Goal: Task Accomplishment & Management: Manage account settings

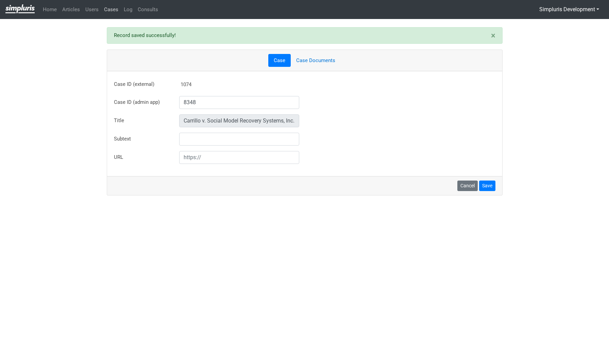
click at [113, 7] on link "Cases" at bounding box center [111, 9] width 20 height 13
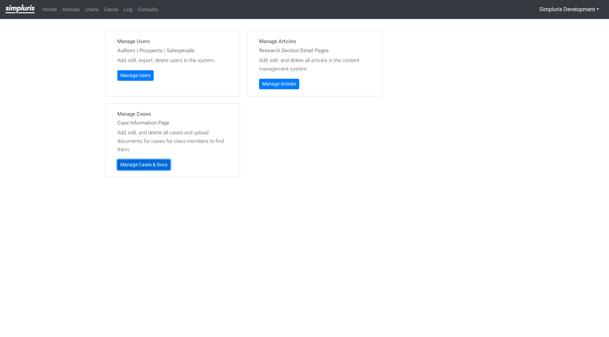
click at [152, 165] on link "Manage Cases & Docs" at bounding box center [143, 165] width 53 height 11
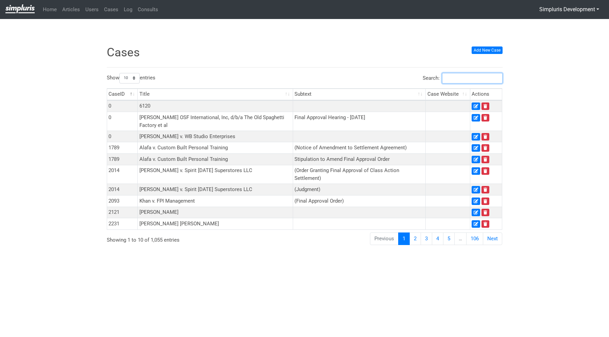
click at [461, 80] on input "Search:" at bounding box center [472, 78] width 60 height 11
paste input "8657"
type input "8657"
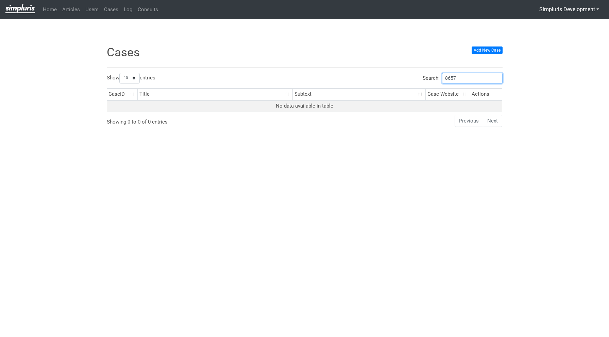
drag, startPoint x: 463, startPoint y: 78, endPoint x: 427, endPoint y: 81, distance: 36.2
click at [427, 81] on label "Search: 8657" at bounding box center [462, 78] width 80 height 11
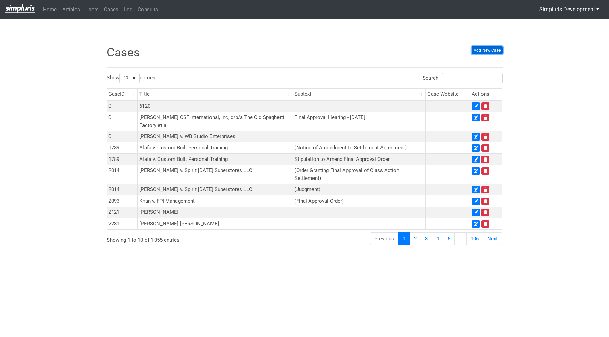
click at [481, 48] on link "Add New Case" at bounding box center [486, 50] width 31 height 7
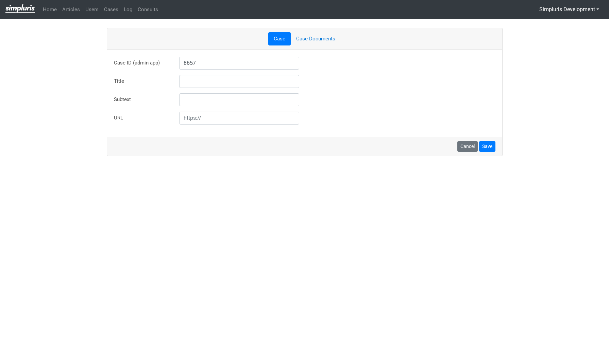
type input "8657"
type input "Carreno v. Onin Group Midwest, LLC"
click at [373, 92] on div "Case ID (admin app) 8657 Case ID not found in admin app database. But you can e…" at bounding box center [304, 91] width 381 height 68
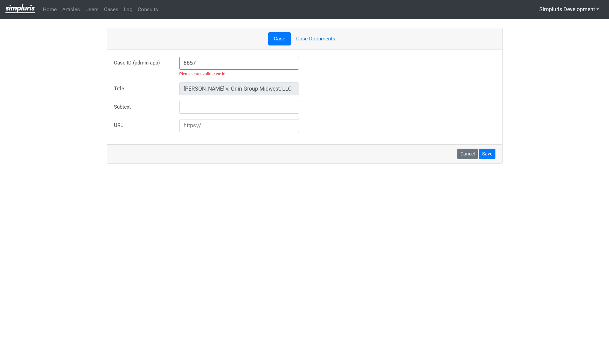
click at [339, 89] on div "Title Carreno v. Onin Group Midwest, LLC" at bounding box center [304, 89] width 391 height 13
click at [195, 61] on input "8657" at bounding box center [239, 63] width 120 height 13
click at [186, 63] on input "8657" at bounding box center [239, 63] width 120 height 13
click at [183, 63] on input "8657" at bounding box center [239, 63] width 120 height 13
click at [338, 85] on div "Title Carreno v. Onin Group Midwest, LLC" at bounding box center [304, 89] width 391 height 13
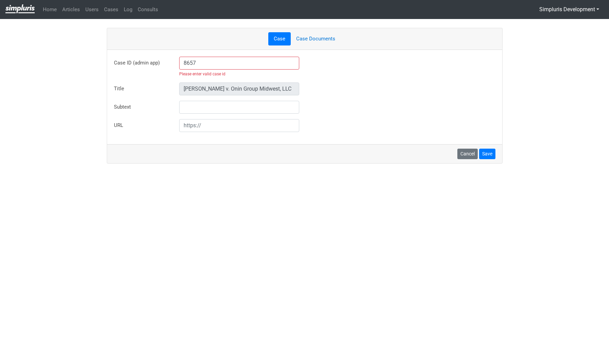
click at [319, 36] on ul "Case Case Documents" at bounding box center [304, 38] width 381 height 13
click at [318, 39] on ul "Case Case Documents" at bounding box center [304, 38] width 381 height 13
click at [490, 156] on button "Save" at bounding box center [487, 154] width 16 height 11
drag, startPoint x: 211, startPoint y: 63, endPoint x: 166, endPoint y: 62, distance: 44.8
click at [162, 62] on div "Case ID (admin app) 8657 Please enter valid case id Case ID not found in admin …" at bounding box center [304, 67] width 391 height 20
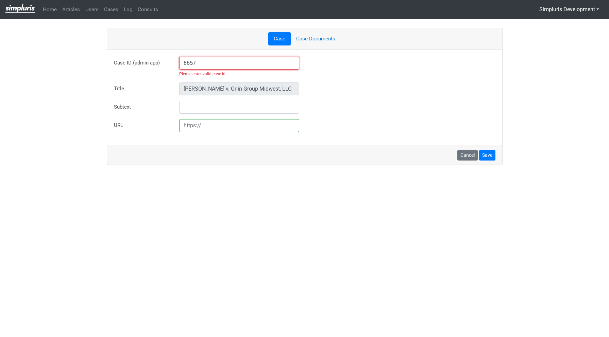
click at [204, 64] on input "8657" at bounding box center [239, 63] width 120 height 13
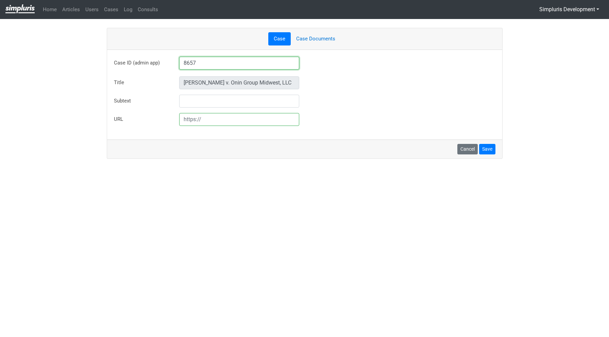
type input "8657"
drag, startPoint x: 364, startPoint y: 79, endPoint x: 341, endPoint y: 49, distance: 38.1
click at [364, 79] on div "Title Carreno v. Onin Group Midwest, LLC" at bounding box center [304, 82] width 391 height 13
click at [488, 150] on button "Save" at bounding box center [487, 149] width 16 height 11
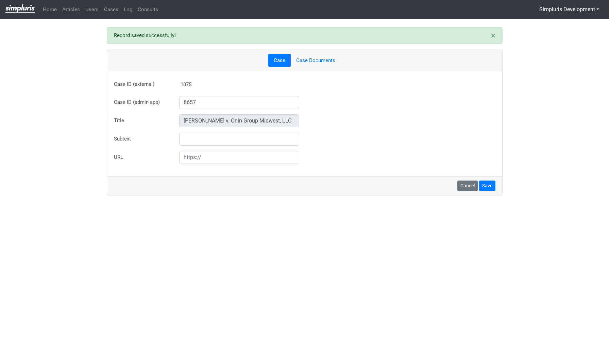
click at [327, 59] on link "Case Documents" at bounding box center [315, 60] width 50 height 13
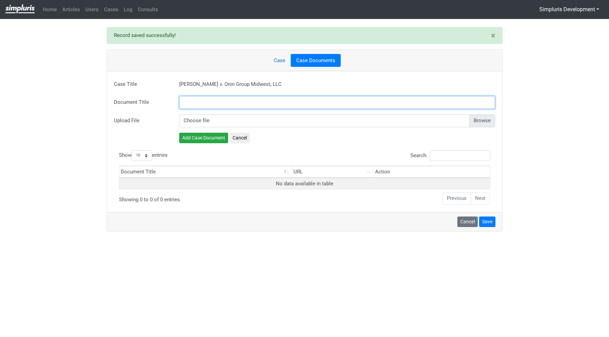
click at [216, 102] on input "text" at bounding box center [337, 102] width 316 height 13
click at [204, 106] on input "text" at bounding box center [337, 102] width 316 height 13
paste input "Plaintiff's Motion for Final Approval of Class Action Settlement"
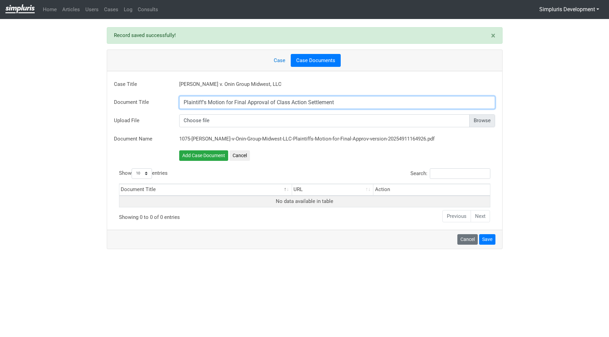
click at [185, 102] on input "Plaintiff's Motion for Final Approval of Class Action Settlement" at bounding box center [337, 102] width 316 height 13
type input "Plaintiff's Motion for Final Approval of Class Action Settlement"
click at [482, 121] on input "file" at bounding box center [337, 122] width 316 height 13
type input "C:\fakepath\OninGroupMidwest_Carreno_MFA.pdf"
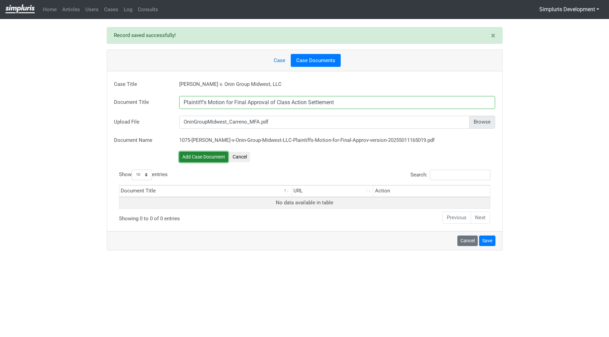
click at [209, 156] on button "Add Case Document" at bounding box center [203, 157] width 49 height 11
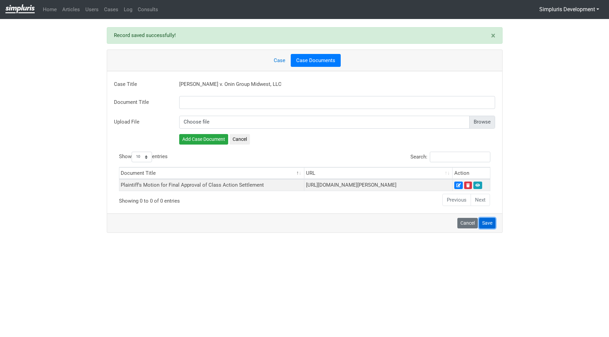
click at [488, 229] on button "Save" at bounding box center [487, 223] width 16 height 11
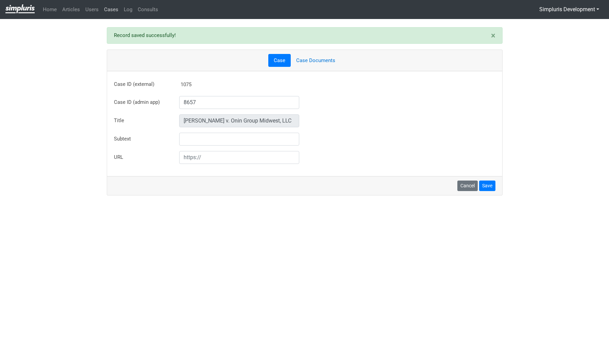
click at [114, 12] on link "Cases" at bounding box center [111, 9] width 20 height 13
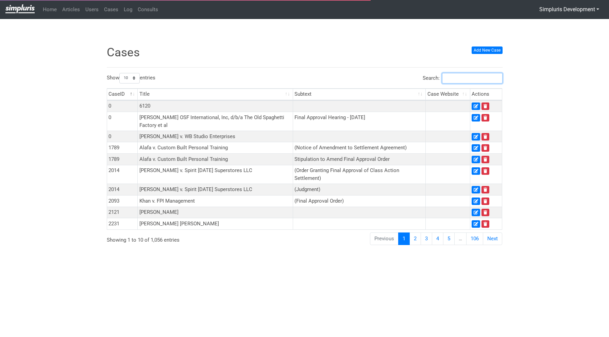
click at [452, 78] on input "Search:" at bounding box center [472, 78] width 60 height 11
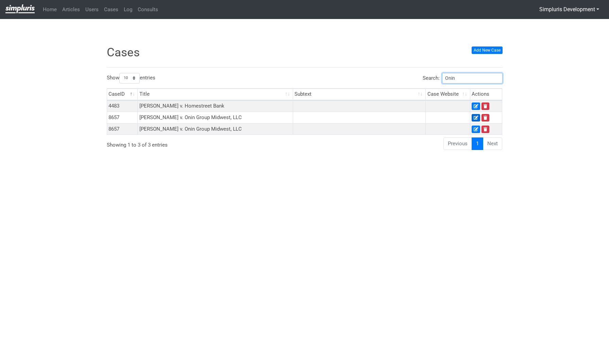
type input "Onin"
click at [475, 117] on icon at bounding box center [475, 118] width 4 height 4
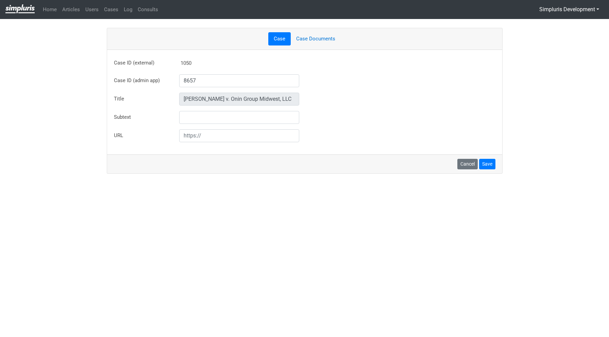
click at [327, 37] on link "Case Documents" at bounding box center [315, 38] width 50 height 13
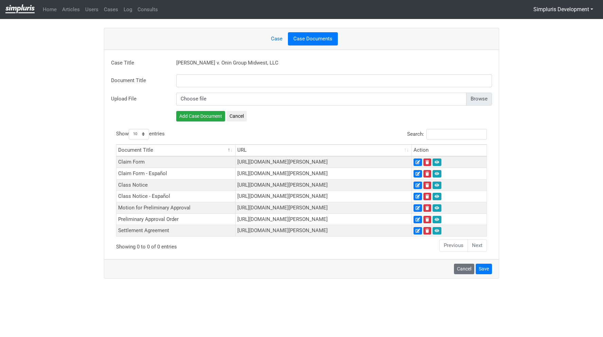
click at [478, 100] on input "file" at bounding box center [334, 99] width 316 height 13
type input "C:\fakepath\OninGroupMidwest_Carreno_MFA.pdf"
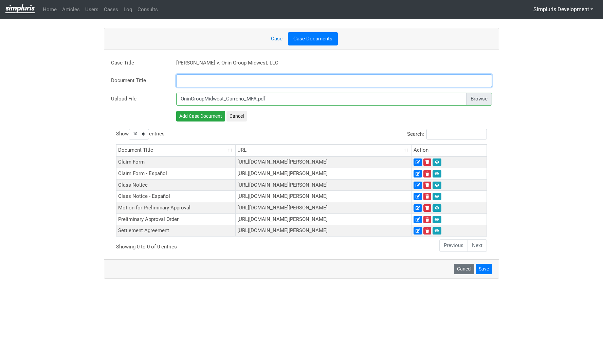
click at [276, 77] on input "text" at bounding box center [334, 80] width 316 height 13
paste input "Plaintiff's Motion for Final Approval of Class Action"
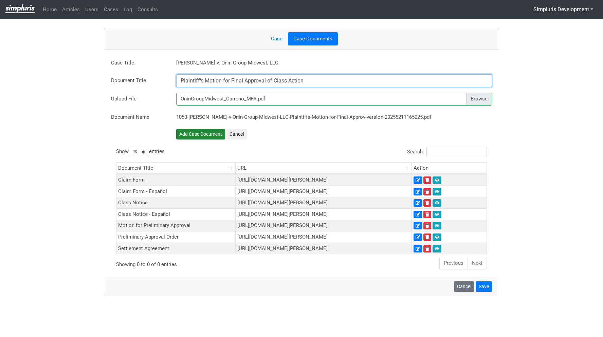
type input "Plaintiff's Motion for Final Approval of Class Action"
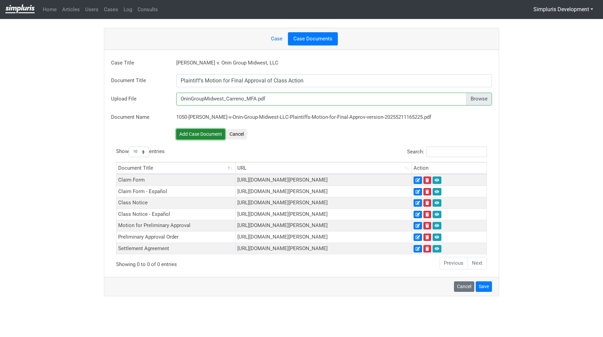
click at [205, 135] on button "Add Case Document" at bounding box center [200, 134] width 49 height 11
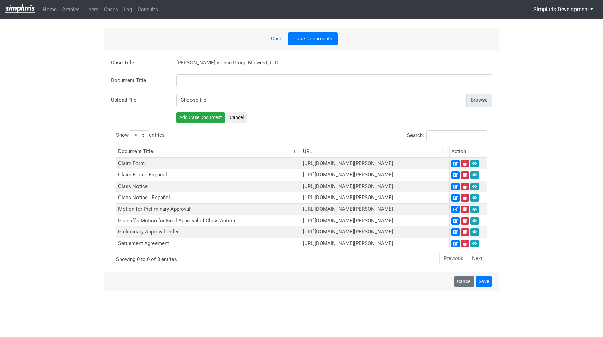
scroll to position [55, 0]
click at [481, 287] on button "Save" at bounding box center [484, 282] width 16 height 11
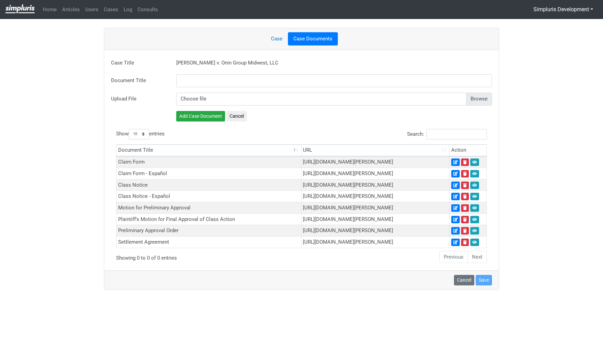
scroll to position [54, 0]
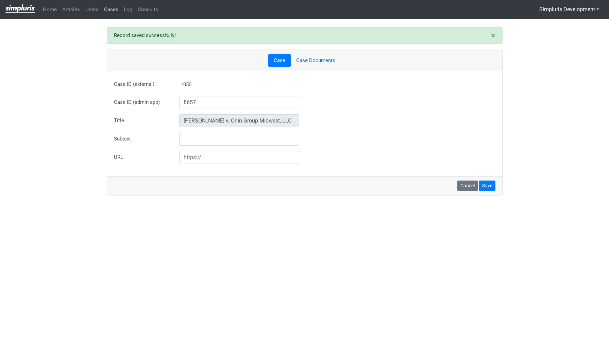
click at [110, 12] on link "Cases" at bounding box center [111, 9] width 20 height 13
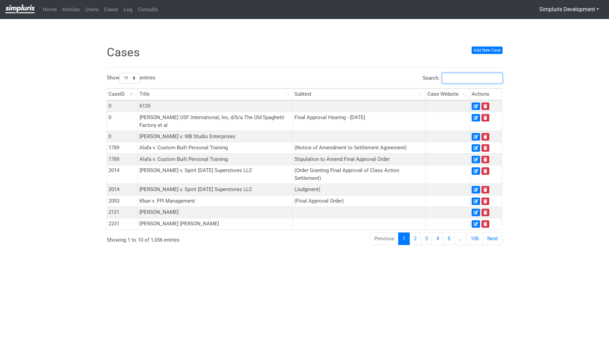
click at [455, 80] on input "Search:" at bounding box center [472, 78] width 60 height 11
type input "8"
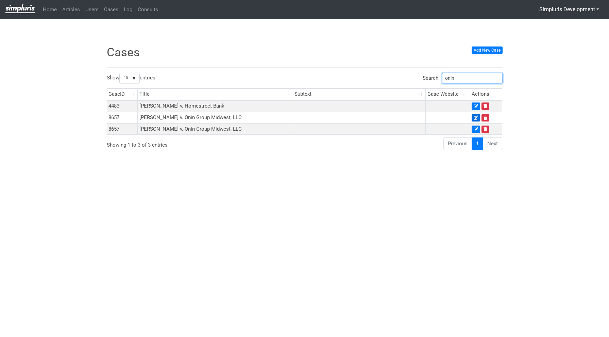
type input "onin"
click at [476, 116] on icon at bounding box center [475, 118] width 4 height 4
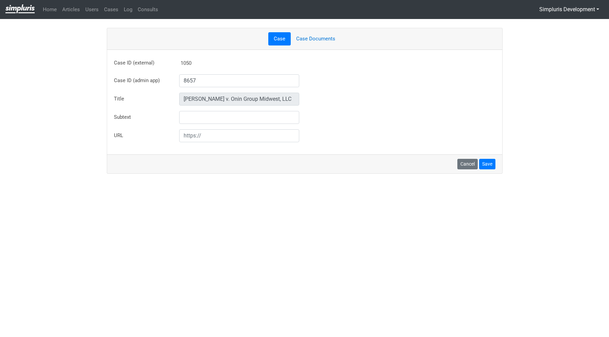
click at [323, 37] on link "Case Documents" at bounding box center [315, 38] width 50 height 13
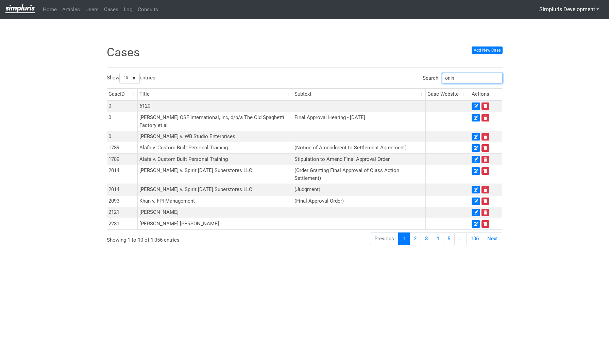
click at [461, 80] on input "onin" at bounding box center [472, 78] width 60 height 11
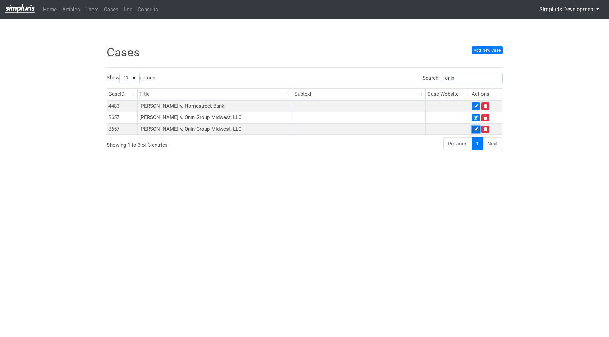
click at [473, 130] on icon at bounding box center [475, 129] width 4 height 4
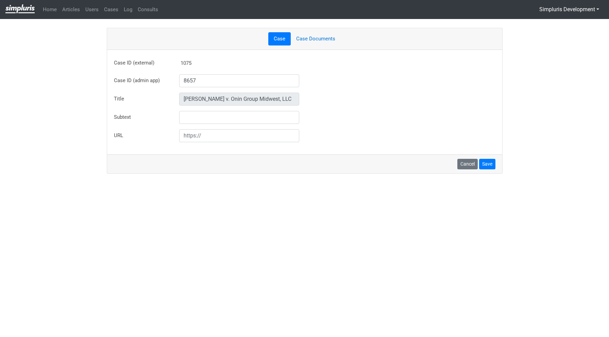
click at [304, 36] on link "Case Documents" at bounding box center [315, 38] width 50 height 13
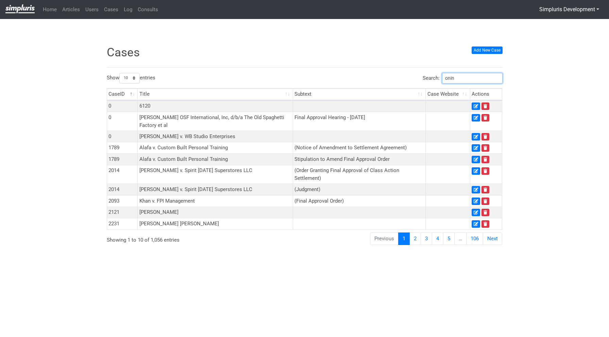
click at [473, 82] on input "onin" at bounding box center [472, 78] width 60 height 11
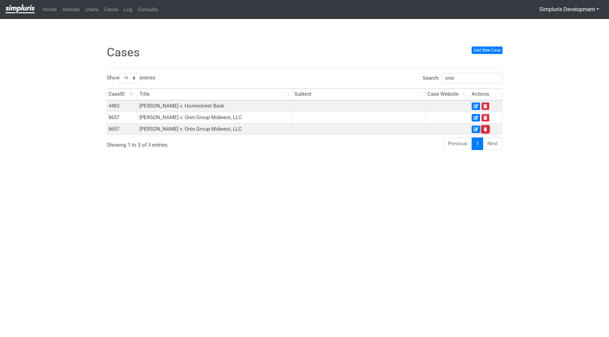
click at [487, 130] on link at bounding box center [485, 129] width 8 height 7
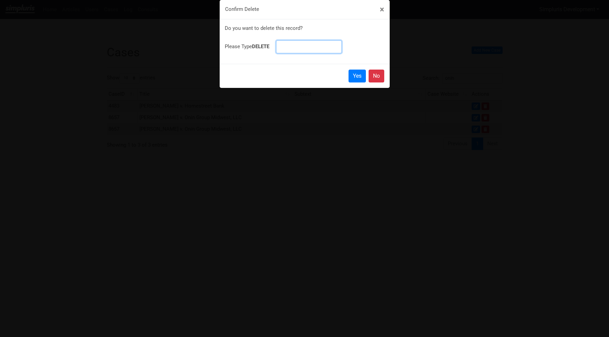
click at [312, 42] on input at bounding box center [309, 46] width 66 height 13
type input "DELETE"
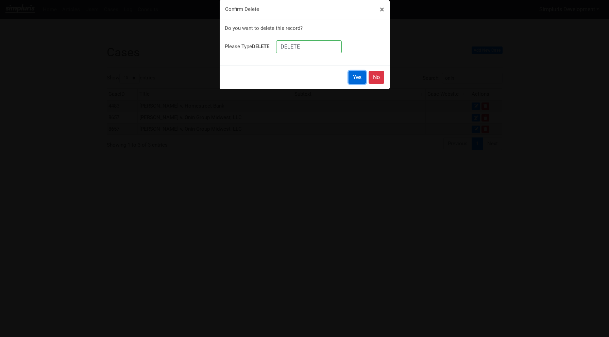
click at [359, 71] on link "Yes" at bounding box center [356, 77] width 17 height 13
